Goal: Task Accomplishment & Management: Manage account settings

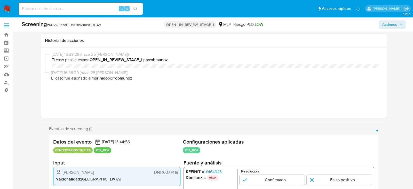
select select "10"
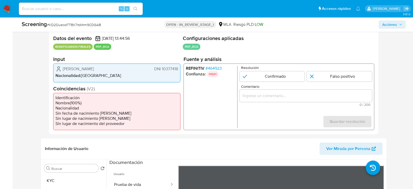
scroll to position [58, 0]
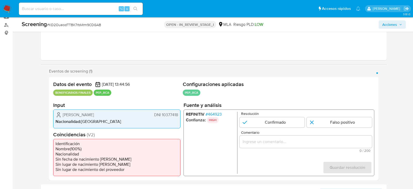
click at [212, 114] on span "# 464923" at bounding box center [213, 114] width 16 height 5
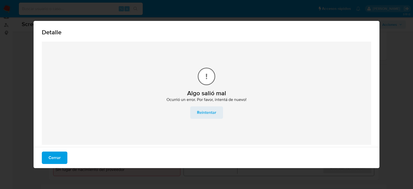
click at [198, 109] on span "Reintentar" at bounding box center [206, 112] width 19 height 11
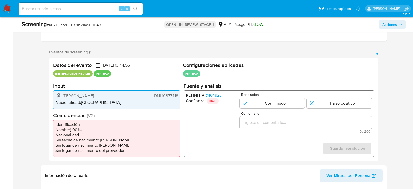
scroll to position [79, 0]
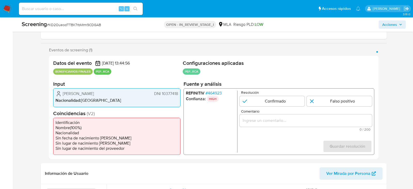
select select "10"
click at [217, 95] on span "# 464923" at bounding box center [213, 93] width 16 height 5
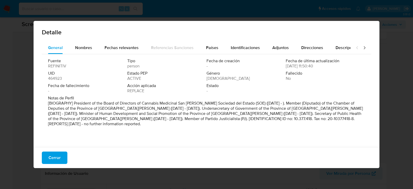
click at [125, 103] on p "[BIOGRAPHY] President of the Board of Directors of Cannabis Medicinal San Juan …" at bounding box center [206, 114] width 316 height 26
click at [89, 51] on div "Nombres" at bounding box center [83, 48] width 17 height 12
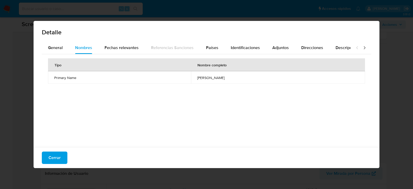
click at [178, 99] on div "Tipo Nombre completo Primary Name roberto correa" at bounding box center [206, 99] width 329 height 90
click at [209, 45] on span "Países" at bounding box center [212, 48] width 12 height 6
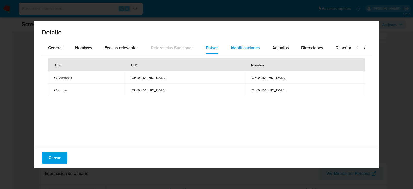
click at [234, 50] on span "Identificaciones" at bounding box center [245, 48] width 29 height 6
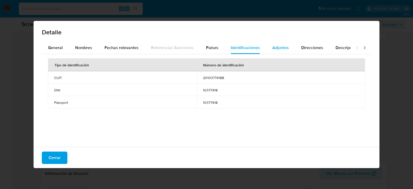
click at [272, 48] on span "Adjuntos" at bounding box center [280, 48] width 17 height 6
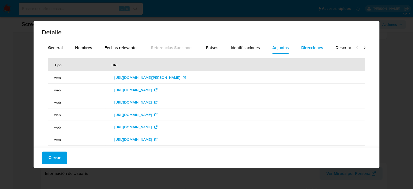
click at [303, 50] on span "Direcciones" at bounding box center [312, 48] width 22 height 6
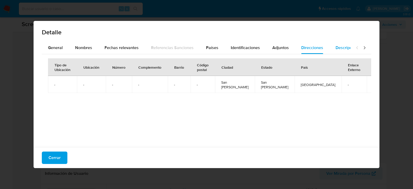
click at [345, 50] on span "Descripciones" at bounding box center [348, 48] width 26 height 6
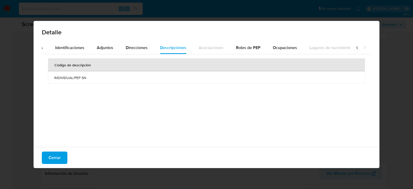
scroll to position [0, 178]
click at [60, 160] on button "Cerrar" at bounding box center [55, 157] width 26 height 12
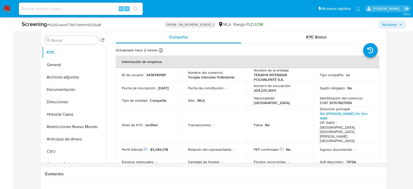
scroll to position [241, 0]
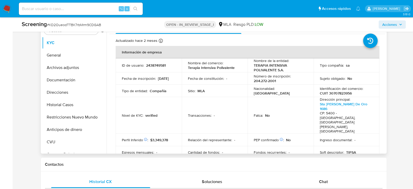
click at [151, 68] on td "ID de usuario : 2438749581" at bounding box center [149, 65] width 66 height 14
click at [153, 63] on p "2438749581" at bounding box center [156, 65] width 20 height 5
copy p "2438749581"
click at [67, 51] on button "General" at bounding box center [72, 55] width 60 height 12
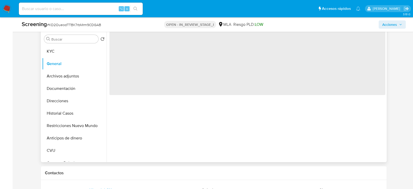
scroll to position [228, 0]
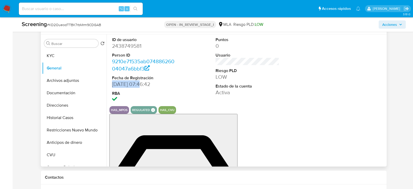
drag, startPoint x: 141, startPoint y: 85, endPoint x: 112, endPoint y: 84, distance: 28.6
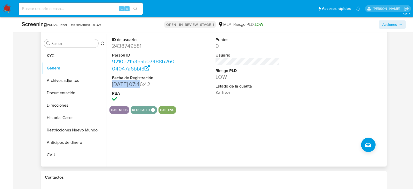
click at [112, 84] on dd "15/05/2025 07:46:42" at bounding box center [144, 83] width 64 height 7
copy dd "15/05/2025"
click at [56, 53] on button "KYC" at bounding box center [72, 56] width 60 height 12
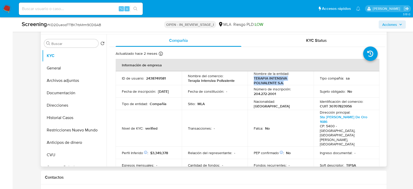
drag, startPoint x: 252, startPoint y: 78, endPoint x: 290, endPoint y: 82, distance: 38.2
click at [290, 82] on p "TERAPIA INTENSIVA POLIVALENTE S.A." at bounding box center [280, 80] width 52 height 9
copy p "TERAPIA INTENSIVA POLIVALENTE S.A."
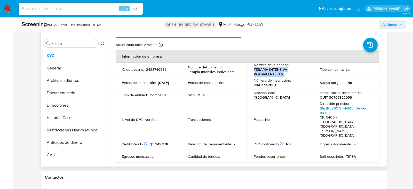
scroll to position [7, 0]
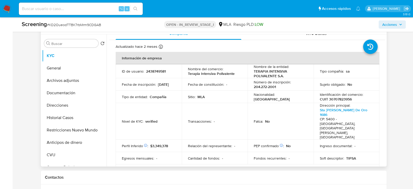
click at [329, 98] on p "CUIT 30707823956" at bounding box center [336, 99] width 32 height 5
copy p "30707823956"
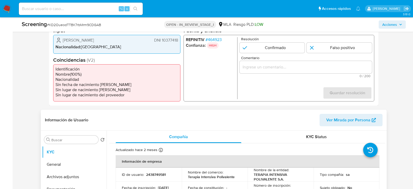
scroll to position [122, 0]
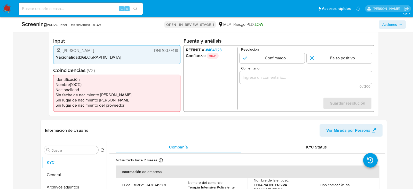
drag, startPoint x: 63, startPoint y: 51, endPoint x: 108, endPoint y: 49, distance: 44.4
click at [108, 49] on div "Roberto Correa DNI 10377418" at bounding box center [116, 50] width 122 height 6
click at [214, 51] on span "# 464923" at bounding box center [213, 49] width 16 height 5
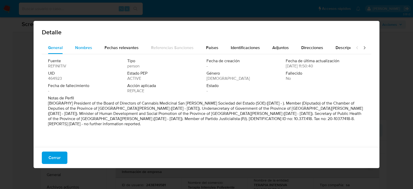
click at [89, 46] on span "Nombres" at bounding box center [83, 48] width 17 height 6
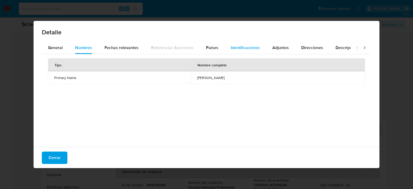
click at [227, 48] on button "Identificaciones" at bounding box center [245, 48] width 42 height 12
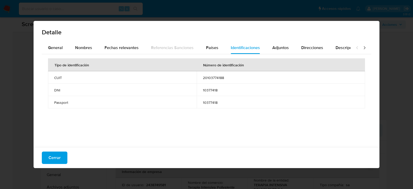
click at [216, 78] on span "20103774188" at bounding box center [281, 77] width 156 height 5
click at [212, 78] on span "20103774188" at bounding box center [281, 77] width 156 height 5
click at [58, 158] on span "Cerrar" at bounding box center [54, 157] width 12 height 11
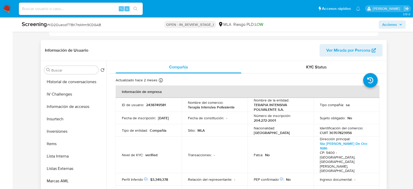
scroll to position [230, 0]
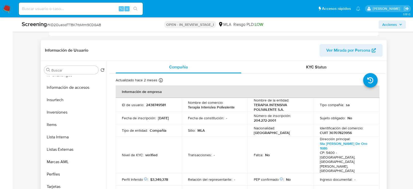
click at [58, 153] on button "Listas Externas" at bounding box center [74, 149] width 64 height 12
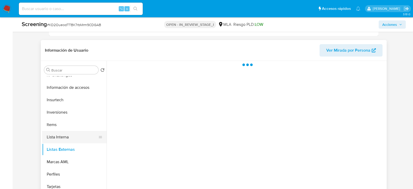
click at [58, 138] on button "Lista Interna" at bounding box center [72, 137] width 60 height 12
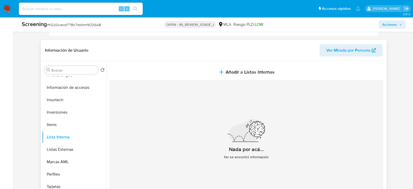
click at [259, 61] on section at bounding box center [247, 131] width 276 height 141
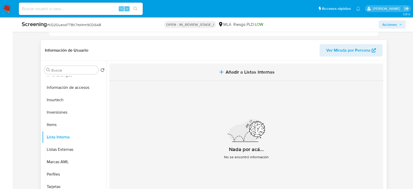
click at [257, 69] on span "Añadir a Listas Internas" at bounding box center [249, 72] width 49 height 6
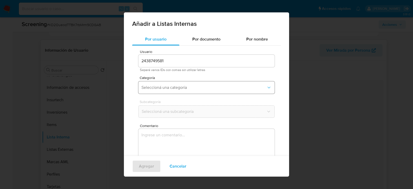
click at [161, 87] on span "Seleccioná una categoría" at bounding box center [203, 87] width 125 height 5
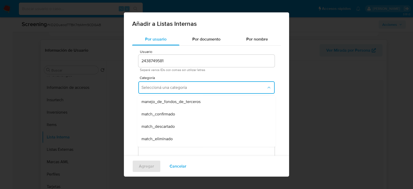
scroll to position [28, 0]
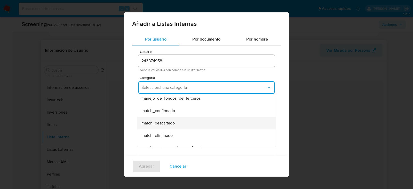
click at [161, 117] on div "match_descartado" at bounding box center [204, 123] width 127 height 12
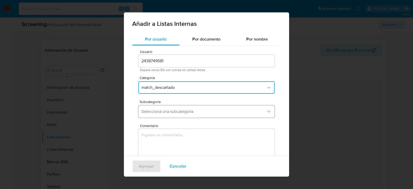
click at [161, 117] on button "Seleccioná una subcategoría" at bounding box center [206, 111] width 136 height 12
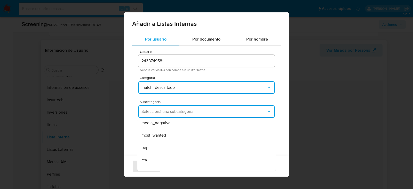
scroll to position [35, 0]
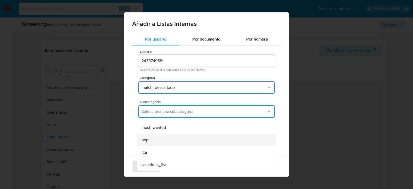
click at [154, 141] on div "pep" at bounding box center [204, 140] width 127 height 12
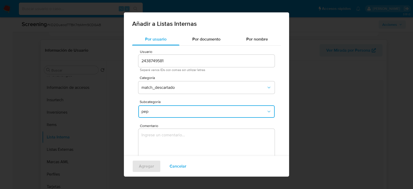
click at [154, 142] on textarea "Comentario" at bounding box center [206, 154] width 136 height 50
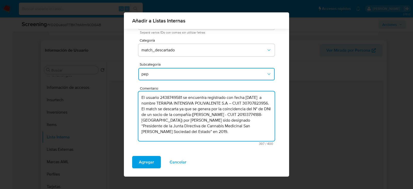
scroll to position [35, 0]
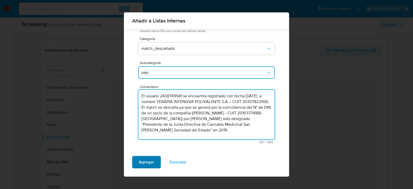
type textarea "El usuario 2438749581 se encuentra registrado con fecha 15/05/2025 a nombre TER…"
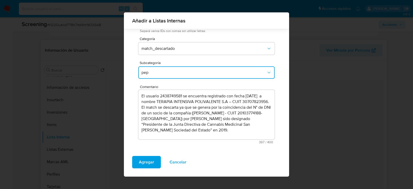
drag, startPoint x: 147, startPoint y: 163, endPoint x: 247, endPoint y: 126, distance: 106.7
click at [247, 126] on div "Añadir a Listas Internas Por usuario Por documento Por nombre Usuario 243874958…" at bounding box center [206, 94] width 165 height 164
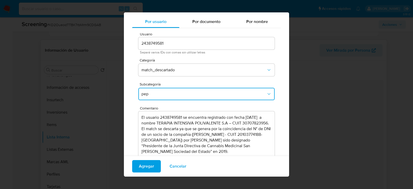
scroll to position [0, 0]
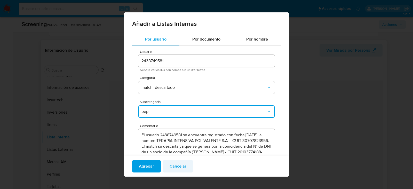
click at [175, 168] on span "Cancelar" at bounding box center [177, 165] width 17 height 11
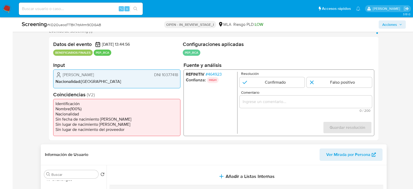
scroll to position [86, 0]
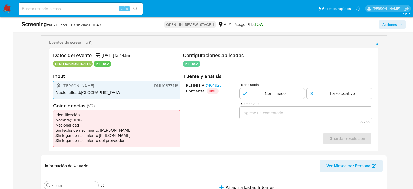
click at [220, 85] on span "# 464923" at bounding box center [213, 85] width 16 height 5
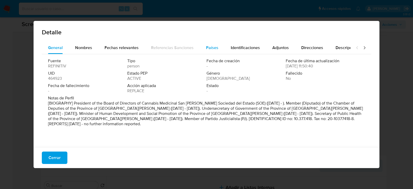
click at [215, 48] on span "Países" at bounding box center [212, 48] width 12 height 6
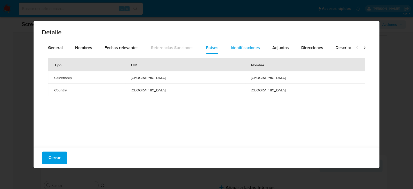
click at [234, 48] on span "Identificaciones" at bounding box center [245, 48] width 29 height 6
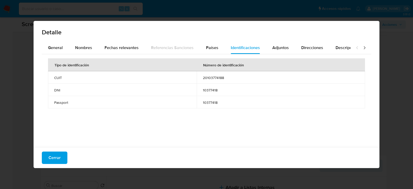
click at [212, 77] on span "20103774188" at bounding box center [281, 77] width 156 height 5
click at [56, 160] on span "Cerrar" at bounding box center [54, 157] width 12 height 11
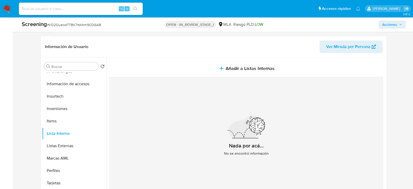
scroll to position [215, 0]
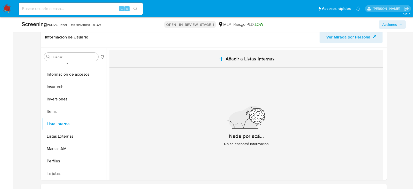
click at [214, 59] on button "Añadir a Listas Internas" at bounding box center [246, 58] width 274 height 17
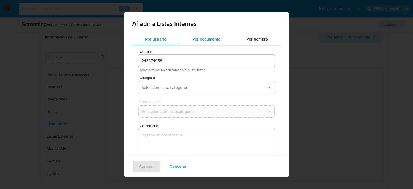
click at [206, 41] on span "Por documento" at bounding box center [206, 39] width 28 height 6
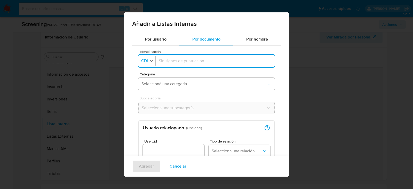
click at [149, 61] on icon "button" at bounding box center [151, 60] width 5 height 5
click at [150, 85] on span "CUIL" at bounding box center [146, 82] width 9 height 5
click at [175, 62] on input "Identificación" at bounding box center [216, 61] width 111 height 6
type input "20103774188"
click at [173, 82] on span "Seleccioná una categoría" at bounding box center [203, 83] width 125 height 5
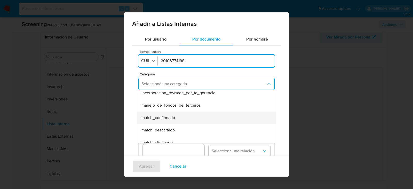
scroll to position [18, 0]
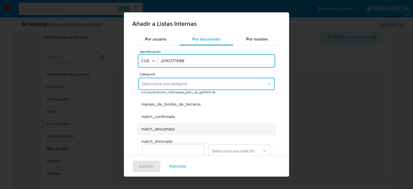
click at [167, 129] on span "match_descartado" at bounding box center [157, 128] width 33 height 5
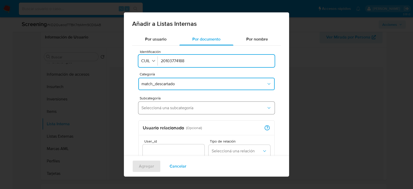
click at [161, 109] on span "Seleccioná una subcategoría" at bounding box center [203, 107] width 125 height 5
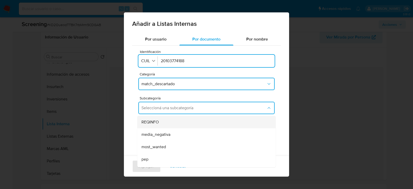
scroll to position [21, 0]
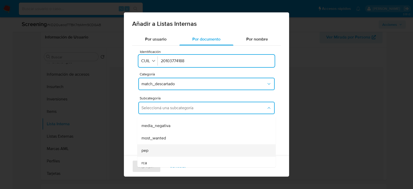
click at [155, 146] on div "pep" at bounding box center [204, 150] width 127 height 12
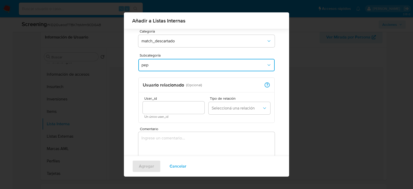
scroll to position [39, 0]
click at [166, 109] on input "User_id" at bounding box center [174, 106] width 62 height 7
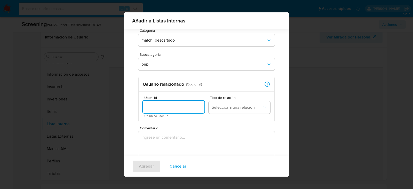
paste input "1448763864"
type input "1448763864"
click at [251, 103] on button "Seleccioná una relación" at bounding box center [239, 107] width 62 height 12
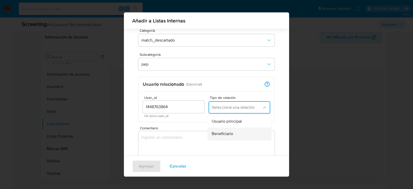
click at [240, 128] on div "Beneficiario" at bounding box center [237, 133] width 52 height 12
click at [200, 139] on textarea "Comentario" at bounding box center [206, 156] width 136 height 50
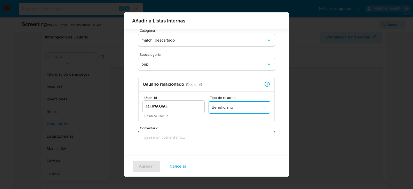
scroll to position [76, 0]
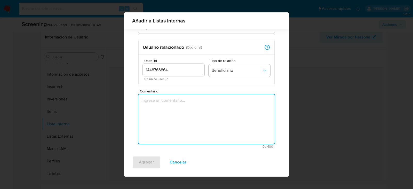
paste textarea "El usuario 2438749581 se encuentra registrado con fecha 15/05/2025 a nombre TER…"
type textarea "El usuario 2438749581 se encuentra registrado con fecha 15/05/2025 a nombre TER…"
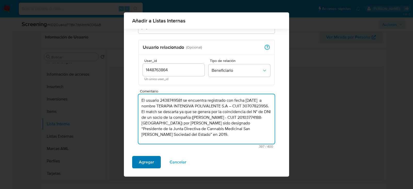
click at [152, 161] on span "Agregar" at bounding box center [146, 161] width 15 height 11
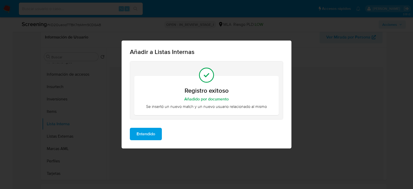
scroll to position [0, 0]
click at [142, 141] on div "Entendido" at bounding box center [206, 136] width 170 height 25
click at [142, 137] on span "Entendido" at bounding box center [145, 133] width 19 height 11
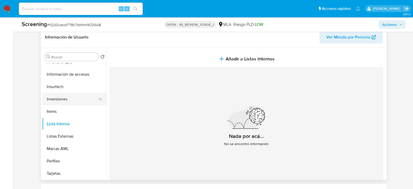
click at [47, 100] on button "Inversiones" at bounding box center [72, 99] width 60 height 12
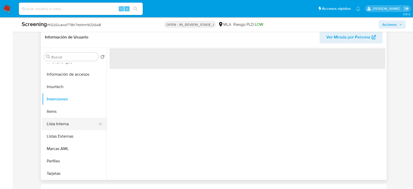
click at [54, 120] on button "Lista Interna" at bounding box center [72, 124] width 60 height 12
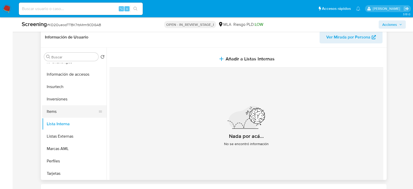
click at [76, 113] on button "Items" at bounding box center [72, 111] width 60 height 12
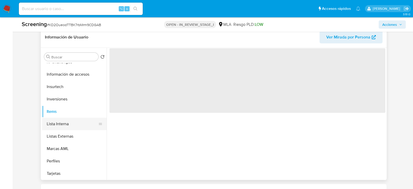
click at [76, 122] on button "Lista Interna" at bounding box center [72, 124] width 60 height 12
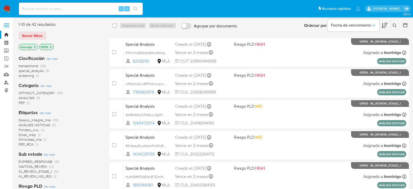
click at [6, 81] on link "Buscador de personas" at bounding box center [30, 82] width 61 height 8
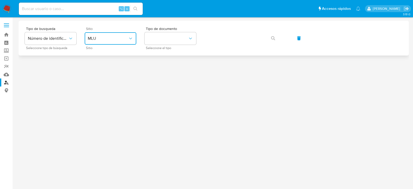
click at [99, 38] on span "MLU" at bounding box center [108, 38] width 40 height 5
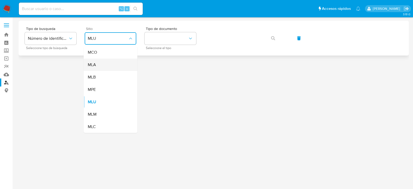
click at [100, 62] on div "MLA" at bounding box center [109, 65] width 42 height 12
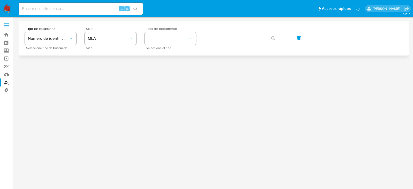
click at [153, 45] on div "Tipo de documento Seleccione el tipo" at bounding box center [170, 38] width 52 height 22
click at [155, 43] on button "identificationType" at bounding box center [170, 38] width 52 height 12
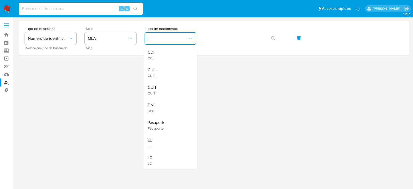
click at [166, 74] on div "CUIL CUIL" at bounding box center [169, 73] width 42 height 18
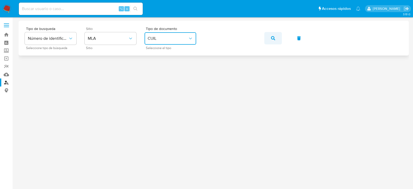
click at [279, 36] on button "button" at bounding box center [273, 38] width 18 height 12
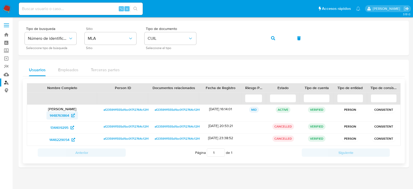
click at [62, 114] on span "1448763864" at bounding box center [60, 115] width 20 height 8
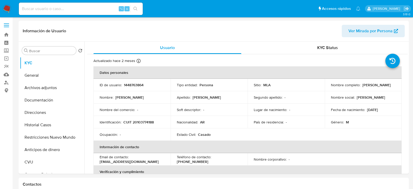
select select "10"
click at [132, 84] on p "1448763864" at bounding box center [134, 85] width 20 height 5
copy p "1448763864"
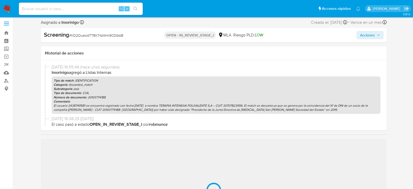
scroll to position [3, 0]
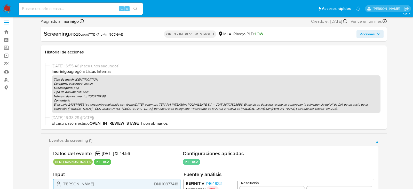
select select "10"
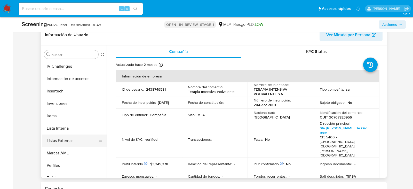
scroll to position [223, 0]
click at [63, 132] on button "Lista Interna" at bounding box center [72, 128] width 60 height 12
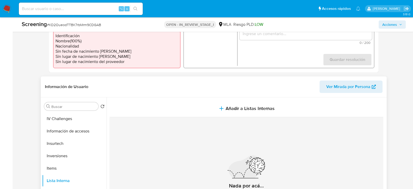
scroll to position [88, 0]
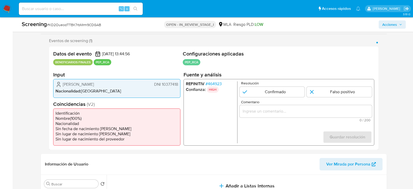
click at [283, 107] on div "1 de 1" at bounding box center [305, 111] width 132 height 12
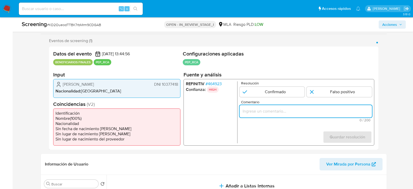
click at [284, 111] on input "Comentario" at bounding box center [305, 111] width 132 height 7
paste input "El usuario 2438749581 se encuentra registrado con fecha 15/05/2025 a nombre TER…"
type input "El usuario 2438749581 se encuentra registrado con fecha 15/05/2025 a nombre TER…"
paste input "El usuario 2438749581 se encuentra registrado con fecha 15/05/2025 a nombre TER…"
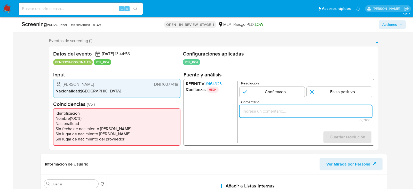
type input "El usuario 2438749581 se encuentra registrado con fecha 15/05/2025 a nombre TER…"
paste input "se descarta ya que se genera por la coincidencia del N° de DNI de un socio de l…"
click at [242, 111] on input "se descarta ya que se genera por la coincidencia del N° de DNI de un socio de l…" at bounding box center [305, 111] width 132 height 7
drag, startPoint x: 265, startPoint y: 111, endPoint x: 297, endPoint y: 110, distance: 32.3
click at [297, 110] on input "Se descarta ya que se genera por la coincidencia del N° de DNI de un socio de l…" at bounding box center [305, 111] width 132 height 7
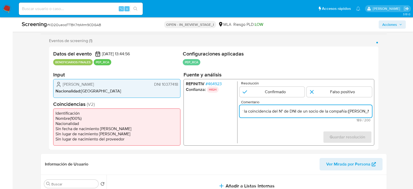
scroll to position [0, 42]
drag, startPoint x: 302, startPoint y: 110, endPoint x: 347, endPoint y: 110, distance: 44.6
click at [347, 110] on input "Se descarta match por la coincidencia del N° de DNI de un socio de la compañía …" at bounding box center [305, 111] width 132 height 7
click at [304, 111] on input "Se descarta match por la coincidencia del N° de DNI de Roberto Correa - CUIT 20…" at bounding box center [305, 111] width 132 height 7
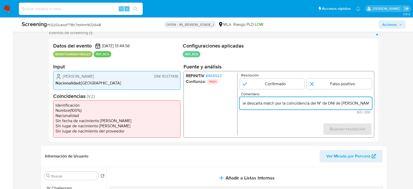
scroll to position [0, 177]
click at [368, 103] on input "Se descarta match por la coincidencia del N° de DNI de Roberto Correa - CUIT 20…" at bounding box center [305, 103] width 132 height 7
paste input "annabis Medicinal San Juan Sociedad d"
drag, startPoint x: 273, startPoint y: 105, endPoint x: 266, endPoint y: 104, distance: 6.2
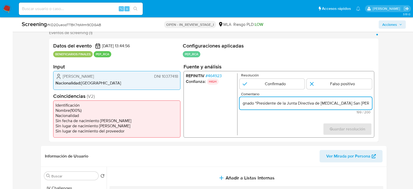
click at [266, 105] on input "Se descarta match por la coincidencia del N° de DNI de Roberto Correa - CUIT 20…" at bounding box center [305, 103] width 132 height 7
click at [290, 103] on input "Se descarta match por la coincidencia del N° de DNI de Roberto Correa - CUIT 20…" at bounding box center [305, 103] width 132 height 7
click at [358, 103] on input "Se descarta match por la coincidencia del N° de DNI de Roberto Correa - CUIT 20…" at bounding box center [305, 103] width 132 height 7
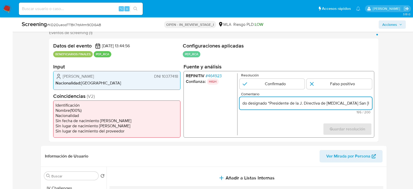
scroll to position [0, 235]
type input "Se descarta match por la coincidencia del N° de DNI de Roberto Correa - CUIT 20…"
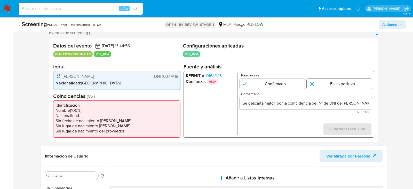
click at [320, 85] on input "1 de 1" at bounding box center [338, 84] width 65 height 10
radio input "true"
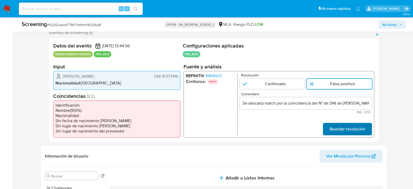
click at [342, 125] on span "Guardar resolución" at bounding box center [347, 128] width 36 height 11
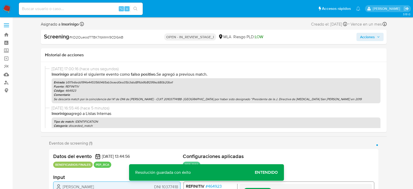
click at [363, 37] on span "Acciones" at bounding box center [367, 37] width 15 height 8
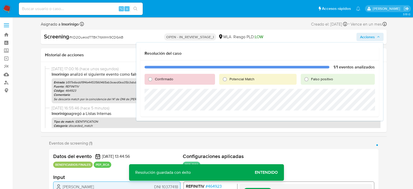
click at [322, 67] on div at bounding box center [236, 67] width 185 height 3
click at [322, 78] on span "Falso positivo" at bounding box center [322, 78] width 22 height 5
click at [310, 78] on input "Falso positivo" at bounding box center [306, 79] width 8 height 8
radio input "true"
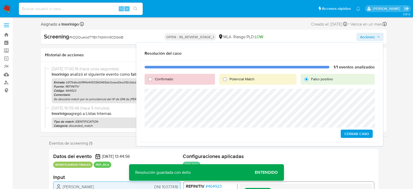
click at [359, 134] on span "Cerrar Caso" at bounding box center [356, 133] width 25 height 7
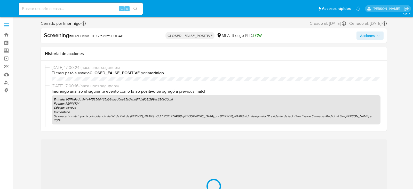
select select "10"
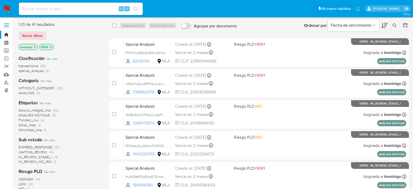
click at [98, 68] on div "transactional (36) special_analysis (5)" at bounding box center [60, 68] width 83 height 10
drag, startPoint x: 88, startPoint y: 77, endPoint x: 79, endPoint y: 10, distance: 67.4
click at [79, 10] on div "Pausado Ver notificaciones ⌥ s Accesos rápidos Presiona las siguientes teclas p…" at bounding box center [206, 183] width 413 height 367
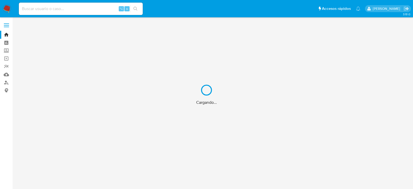
click at [86, 79] on div "Cargando..." at bounding box center [206, 94] width 413 height 189
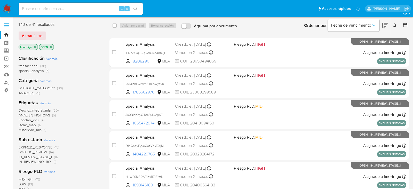
click at [42, 152] on span "WAITING_REVIEW" at bounding box center [33, 151] width 28 height 5
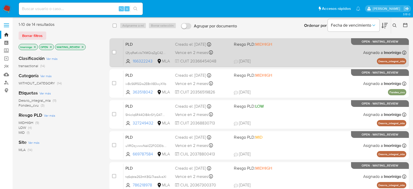
click at [244, 50] on div "PLD l2fyqReKxIs7XMQiqZgC42QS 166322243 MLA Riesgo PLD: MIDHIGH Creado el: 12/07…" at bounding box center [264, 52] width 283 height 26
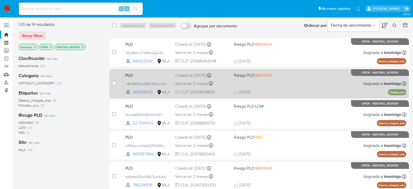
click at [280, 92] on span "01/08/2025 01/08/2025 22:31" at bounding box center [290, 92] width 113 height 6
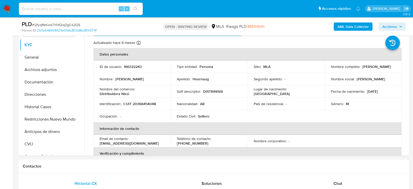
select select "10"
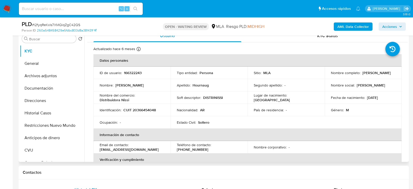
click at [134, 72] on p "166322243" at bounding box center [133, 72] width 18 height 5
copy p "166322243"
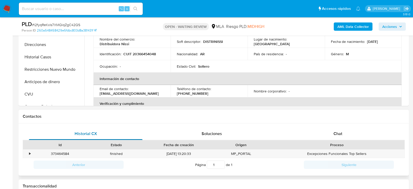
scroll to position [200, 0]
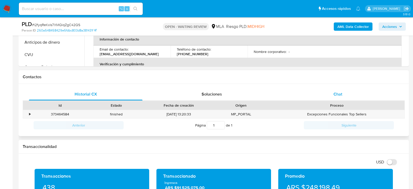
click at [330, 93] on div "Chat" at bounding box center [337, 94] width 113 height 12
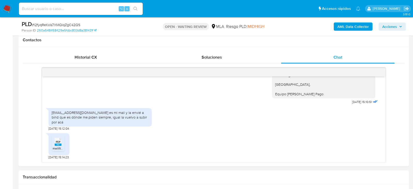
scroll to position [238, 0]
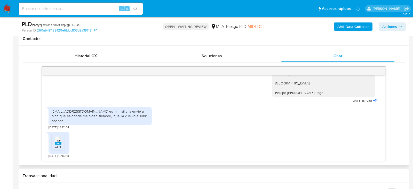
click at [62, 143] on div "PDF PDF" at bounding box center [58, 140] width 11 height 10
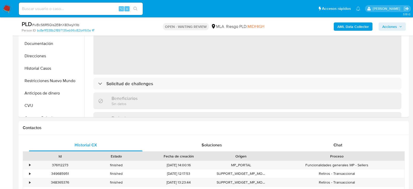
scroll to position [169, 0]
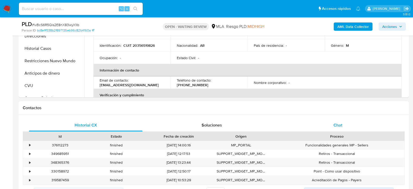
click at [324, 127] on div "Chat" at bounding box center [337, 125] width 113 height 12
select select "10"
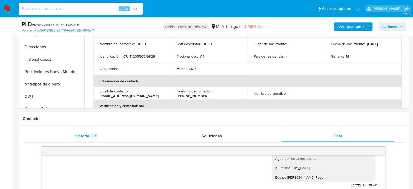
scroll to position [122, 0]
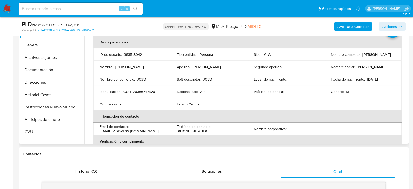
click at [127, 50] on td "ID de usuario : 363518042" at bounding box center [131, 54] width 77 height 12
click at [127, 54] on p "363518042" at bounding box center [133, 54] width 18 height 5
copy p "363518042"
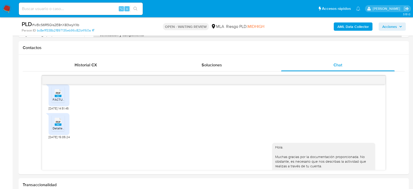
scroll to position [516, 0]
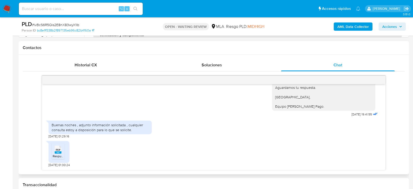
click at [63, 150] on li "PDF PDF Respuesta Requerimiento 2.pdf" at bounding box center [58, 151] width 13 height 16
